Goal: Find specific page/section: Find specific page/section

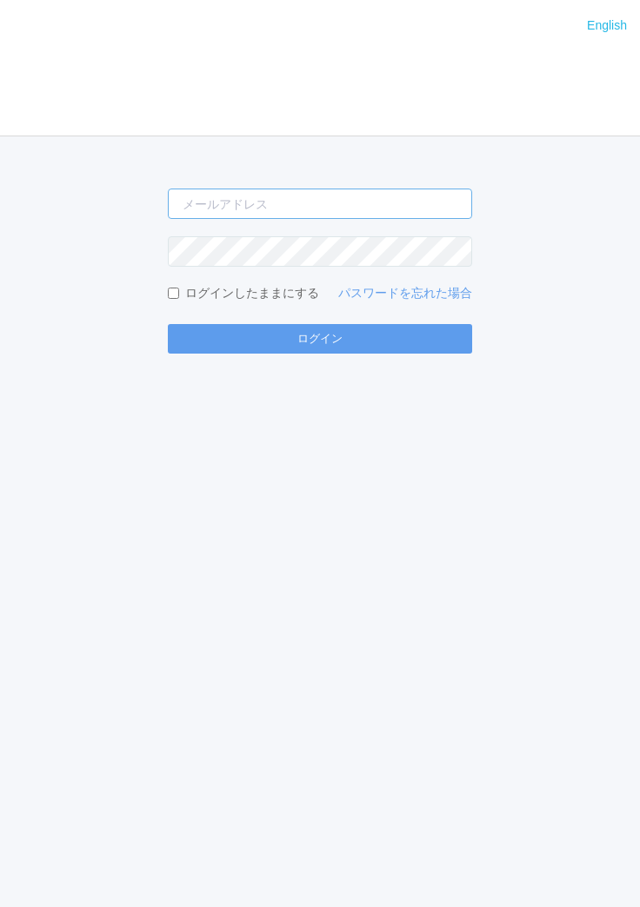
type input "[EMAIL_ADDRESS][DOMAIN_NAME]"
click at [355, 356] on div "English ログイン [EMAIL_ADDRESS][DOMAIN_NAME] ログインしたままにする パスワードを忘れた場合 ログイン" at bounding box center [320, 453] width 640 height 907
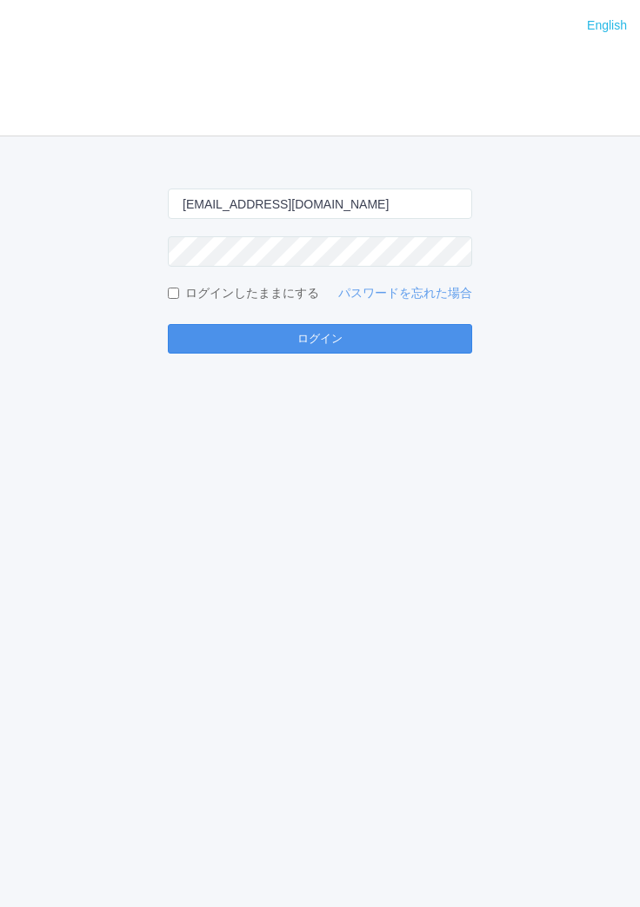
click at [377, 341] on button "ログイン" at bounding box center [320, 339] width 304 height 30
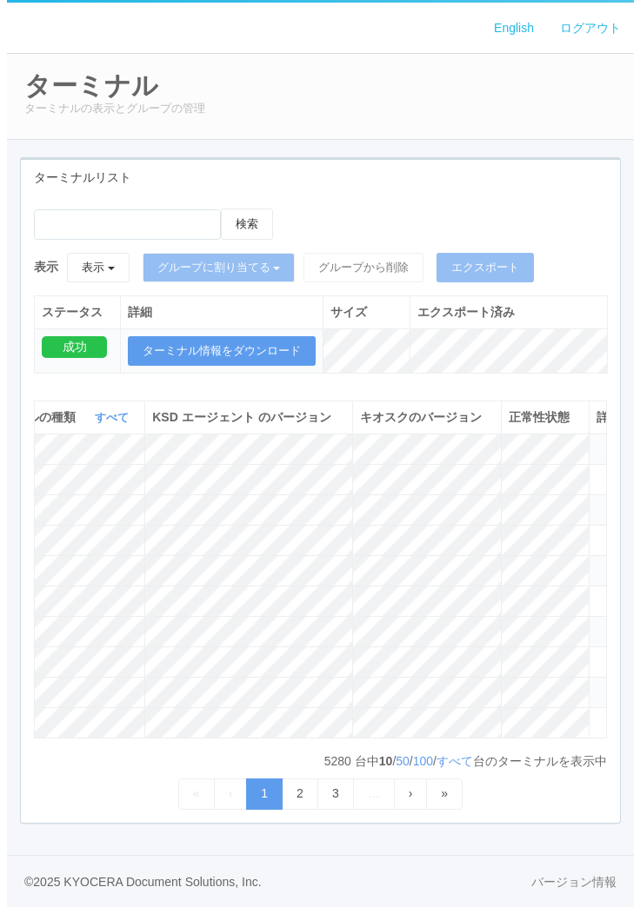
scroll to position [0, 736]
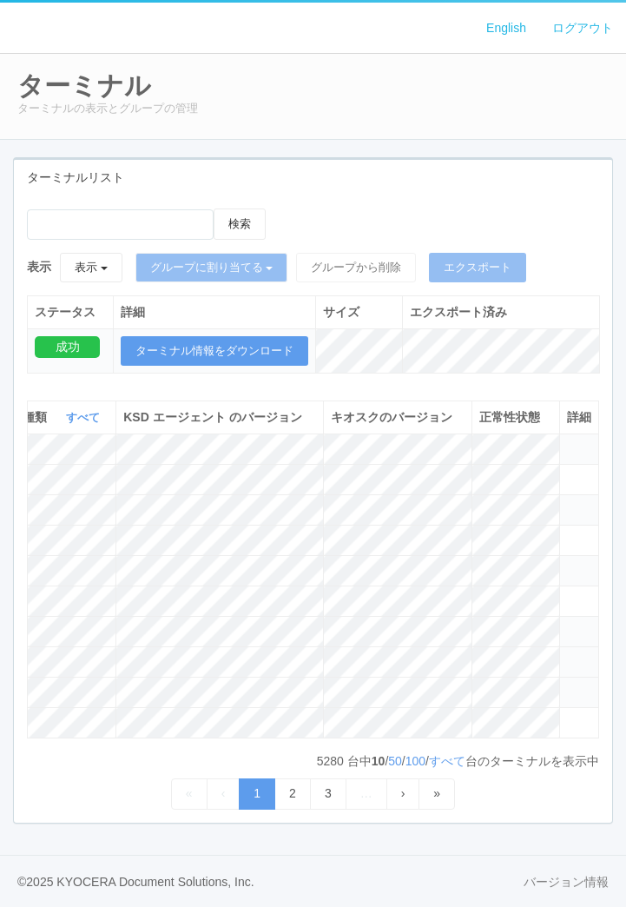
click at [567, 654] on icon at bounding box center [567, 654] width 0 height 0
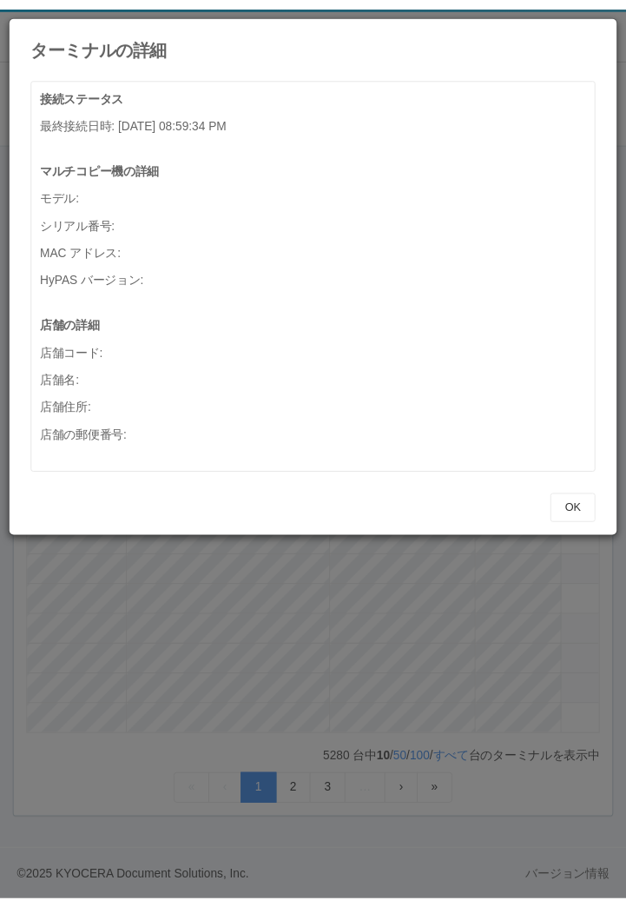
scroll to position [0, 723]
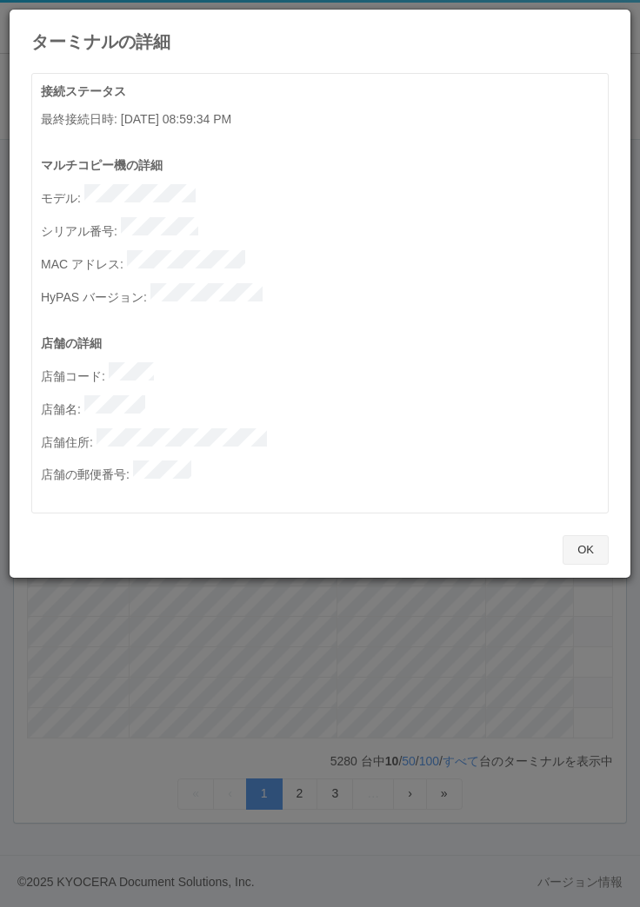
click at [586, 535] on button "OK" at bounding box center [585, 550] width 46 height 30
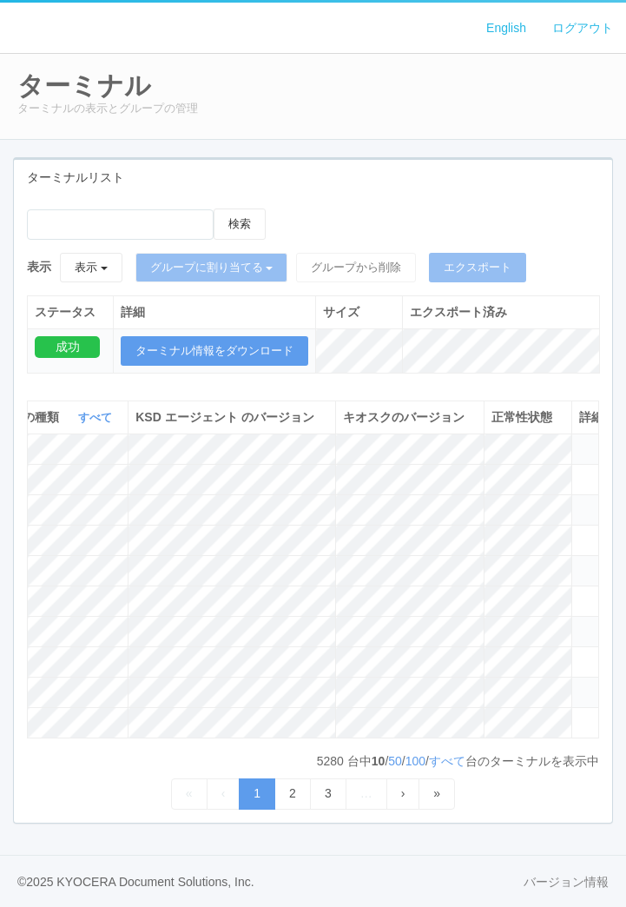
click at [580, 685] on icon at bounding box center [580, 685] width 0 height 0
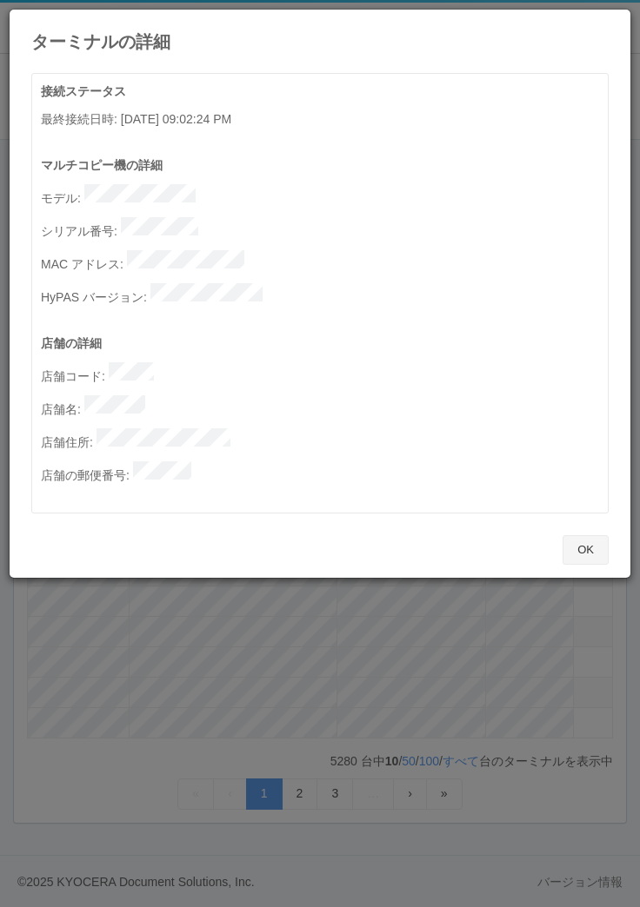
click at [601, 535] on button "OK" at bounding box center [585, 550] width 46 height 30
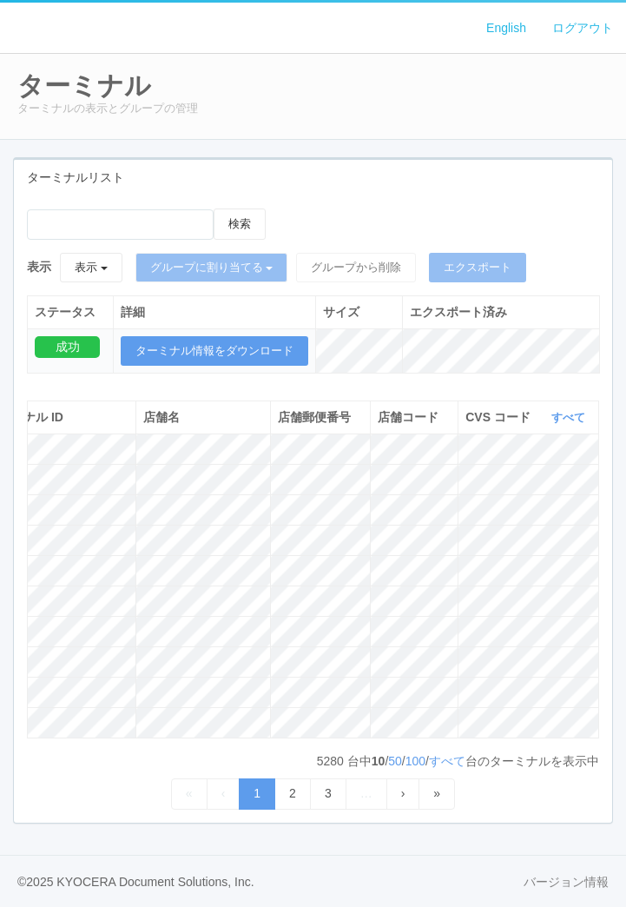
scroll to position [0, 25]
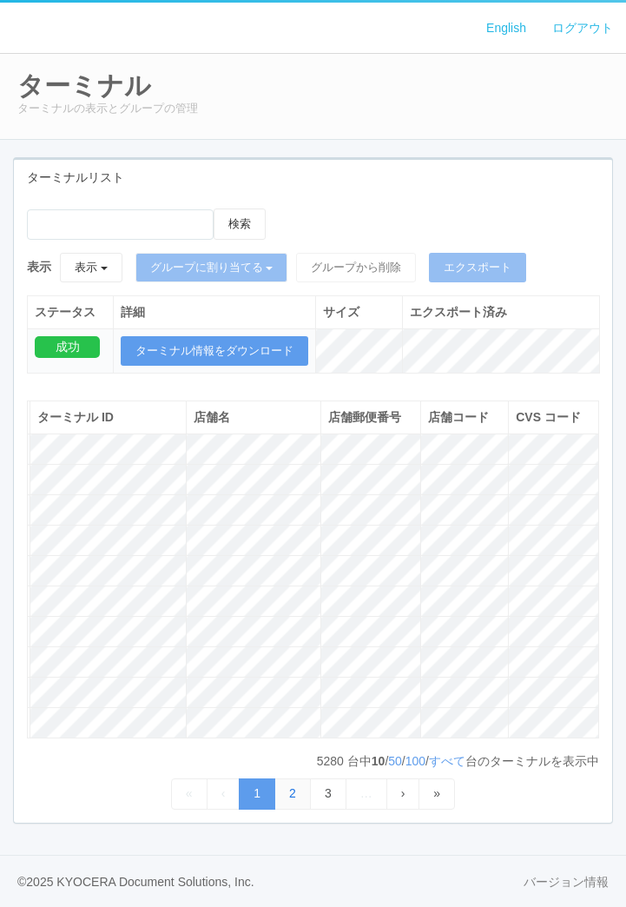
click at [295, 800] on link "2" at bounding box center [293, 794] width 36 height 30
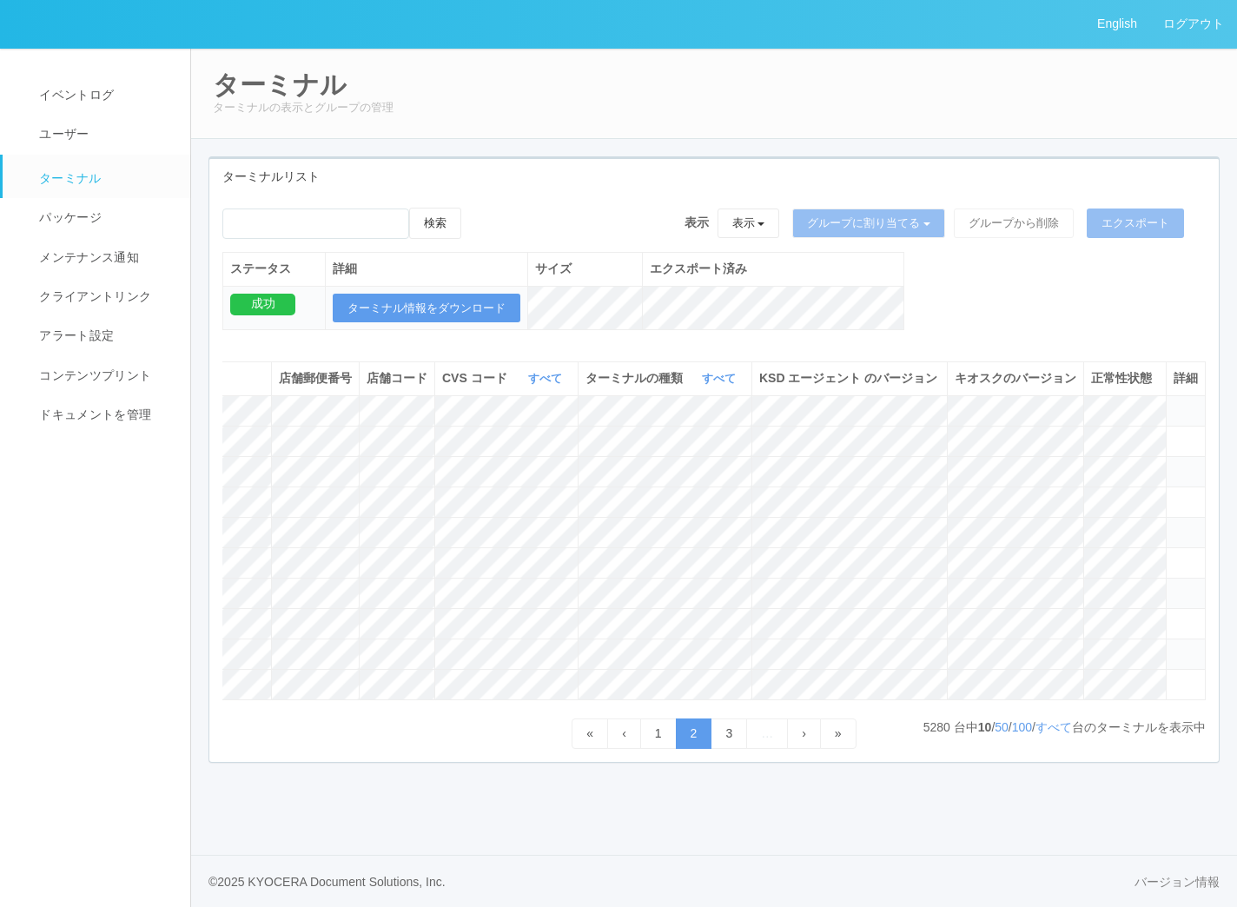
scroll to position [0, 0]
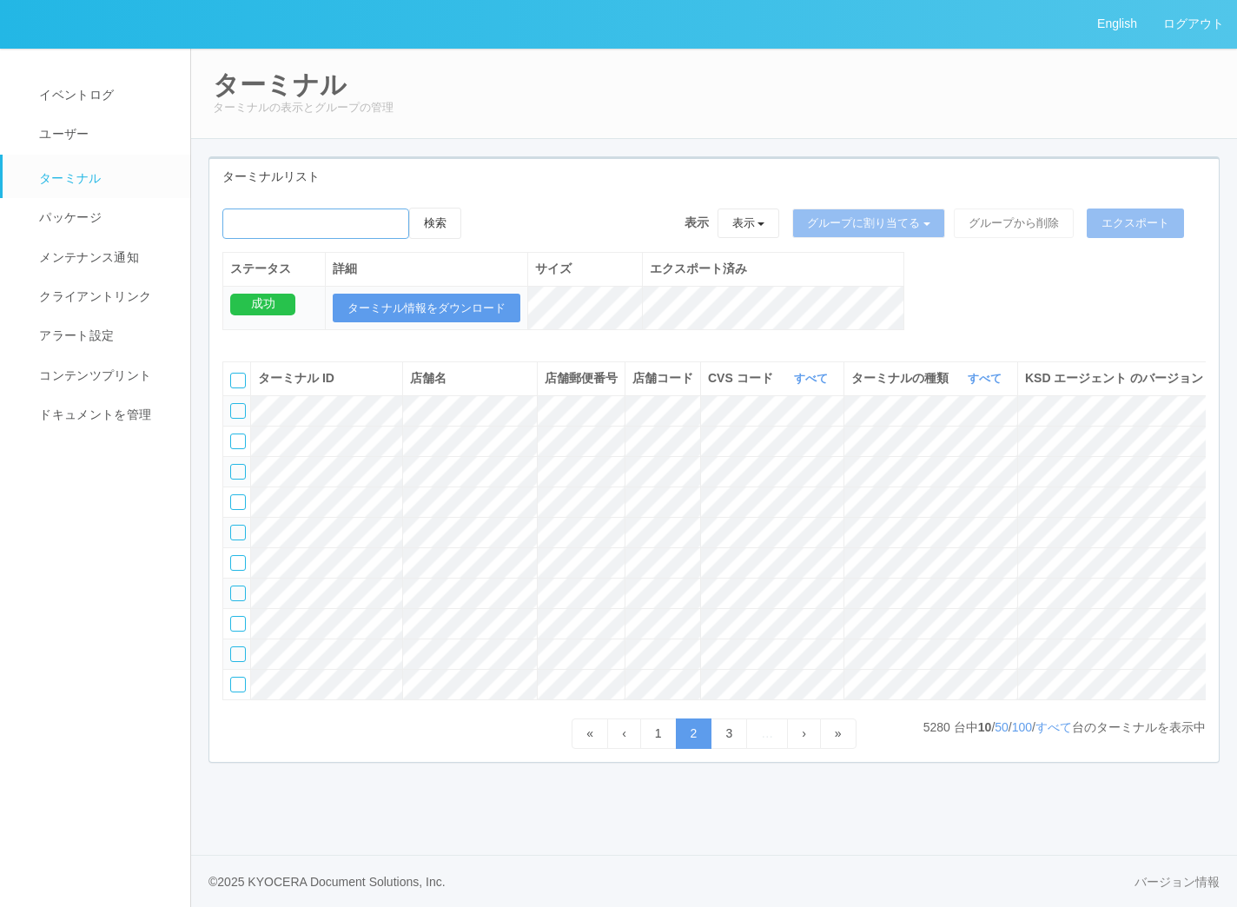
click at [351, 209] on input "emailSearch" at bounding box center [315, 224] width 187 height 30
type input "A"
type input "店名です。"
click at [409, 208] on button "検索" at bounding box center [435, 223] width 52 height 31
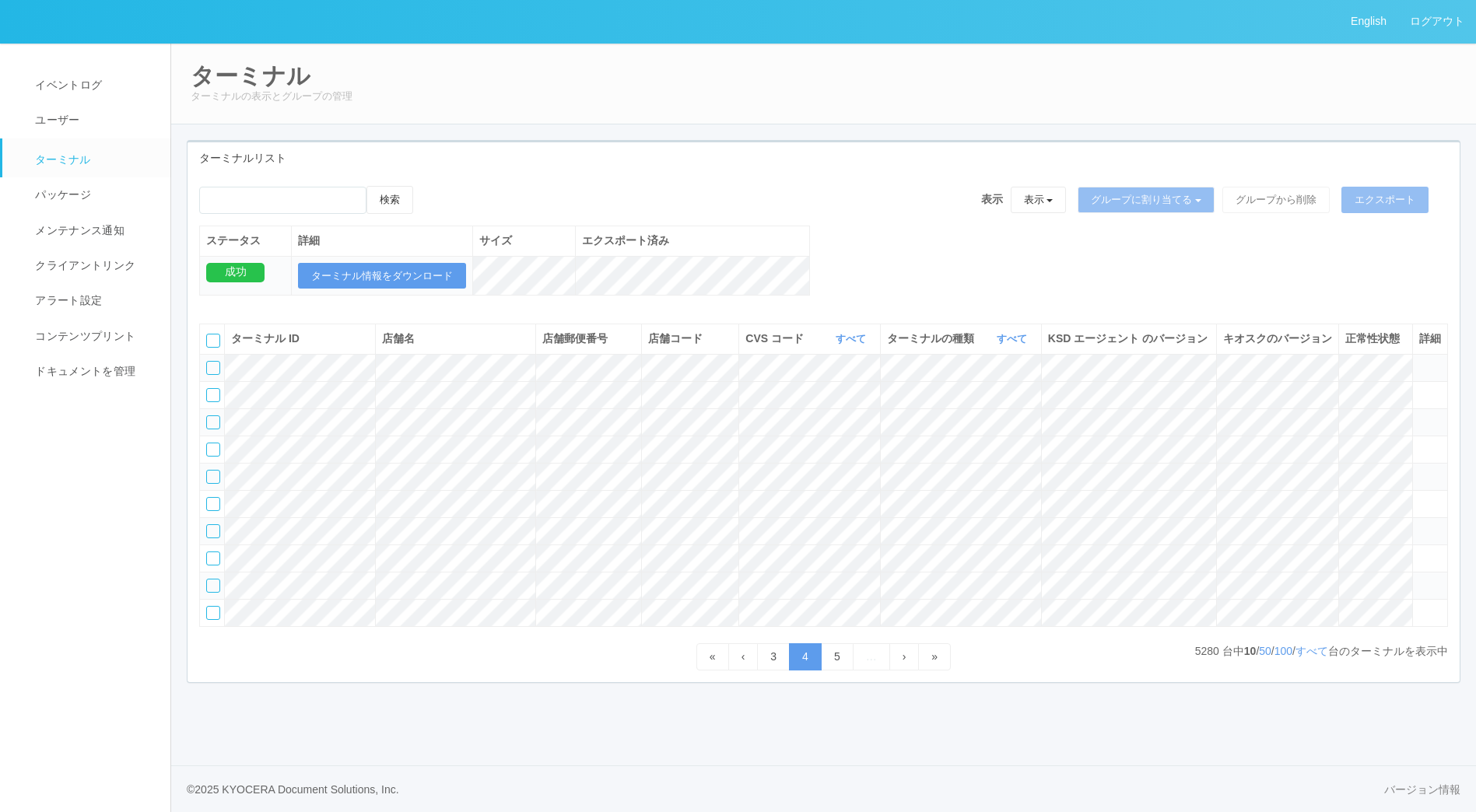
scroll to position [40, 0]
click at [300, 187] on input "emailSearch" at bounding box center [282, 201] width 167 height 27
type input "店名です。"
click at [366, 186] on button "検索" at bounding box center [390, 200] width 47 height 28
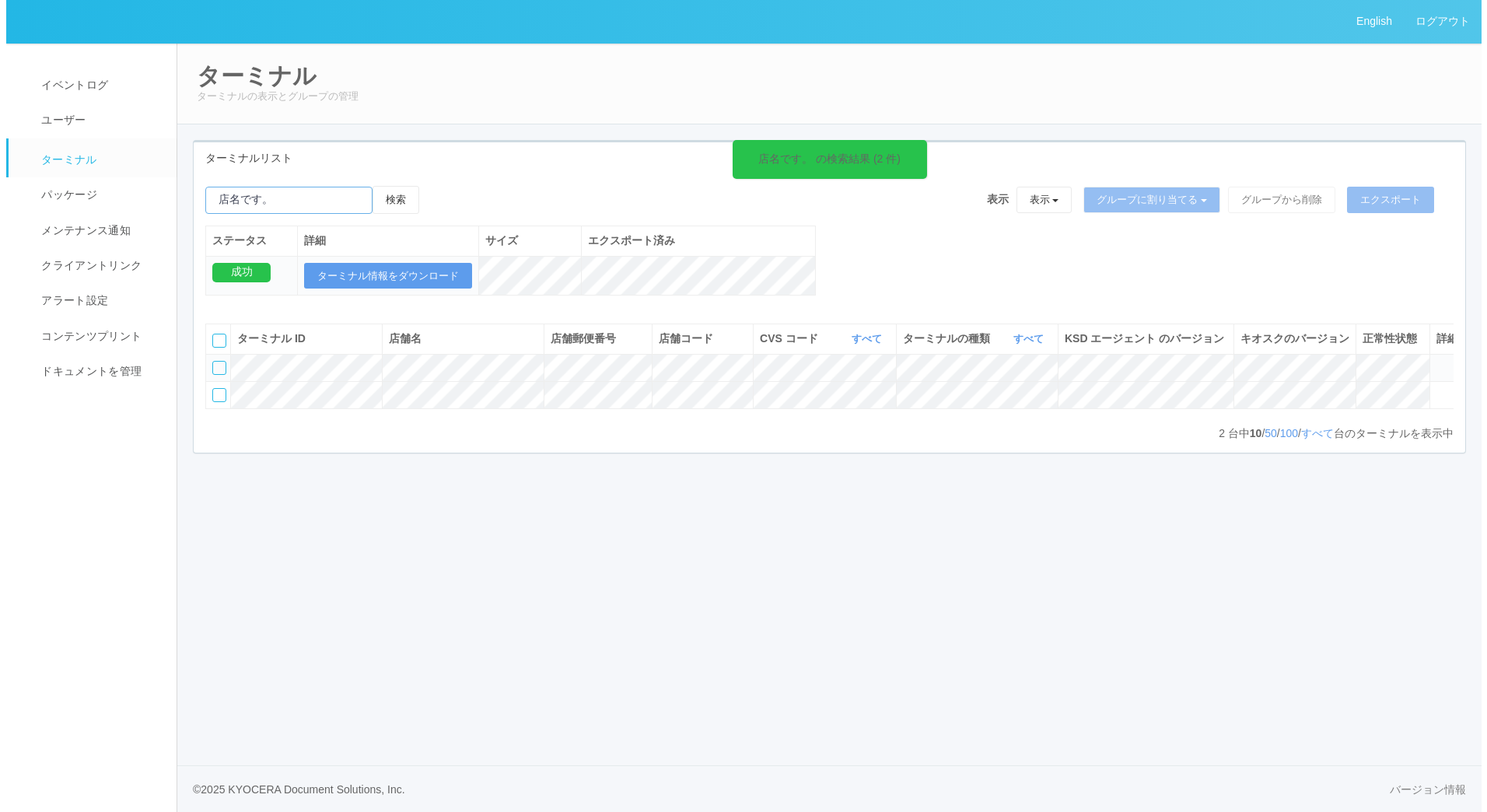
scroll to position [0, 0]
click at [1431, 361] on icon at bounding box center [1431, 361] width 0 height 0
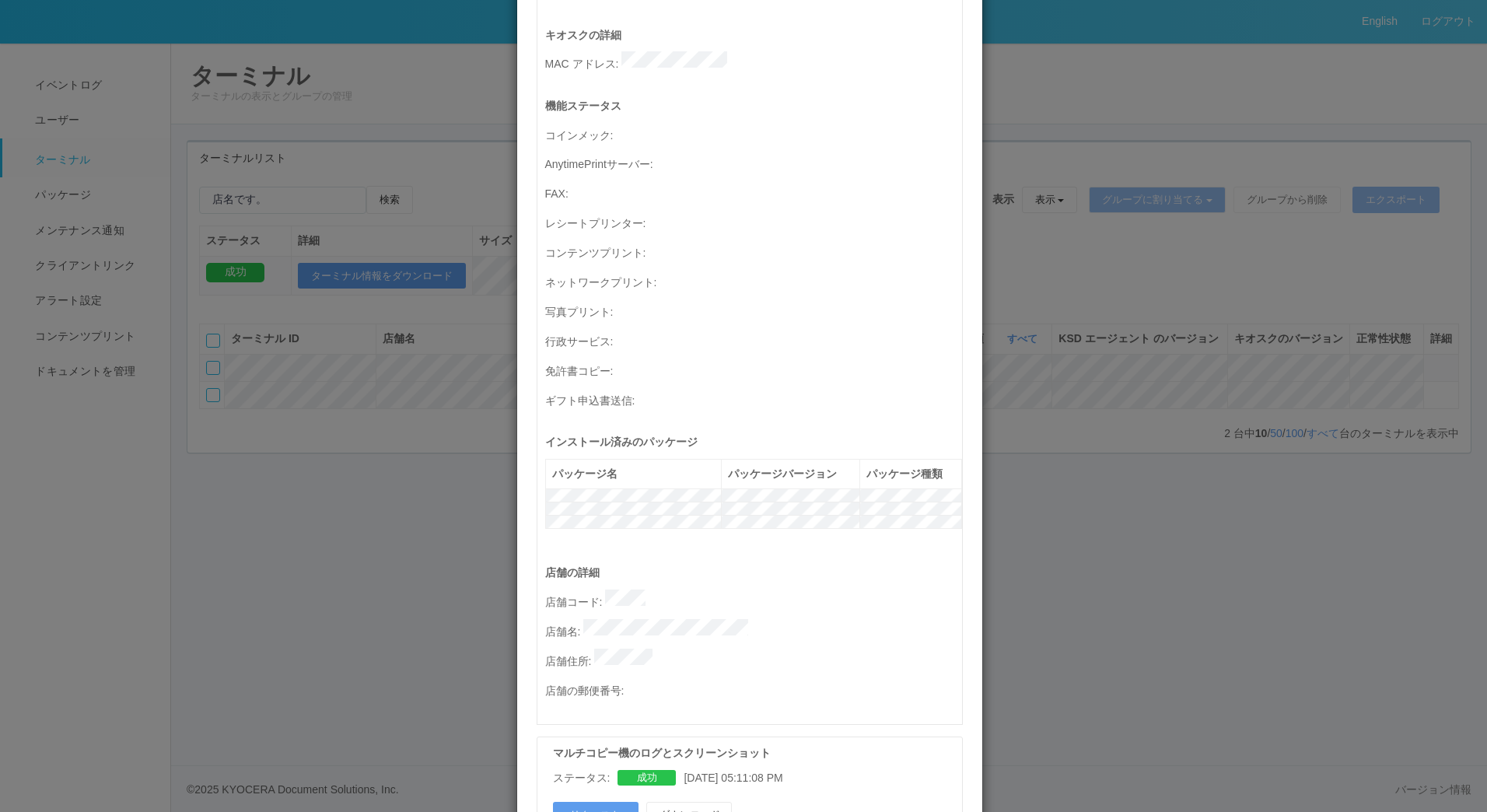
scroll to position [608, 0]
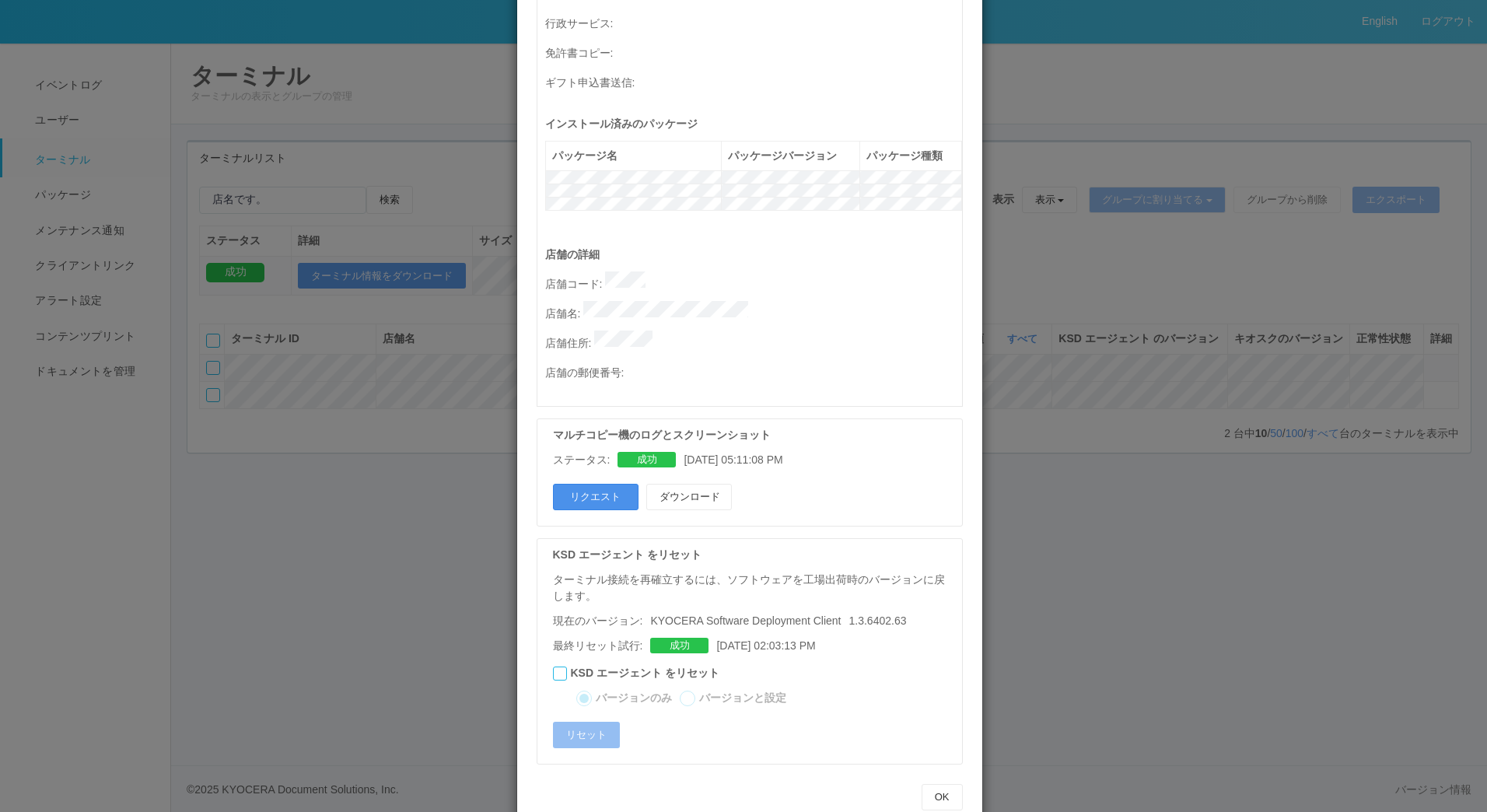
click at [600, 483] on button "リクエスト" at bounding box center [596, 497] width 86 height 27
